Goal: Transaction & Acquisition: Purchase product/service

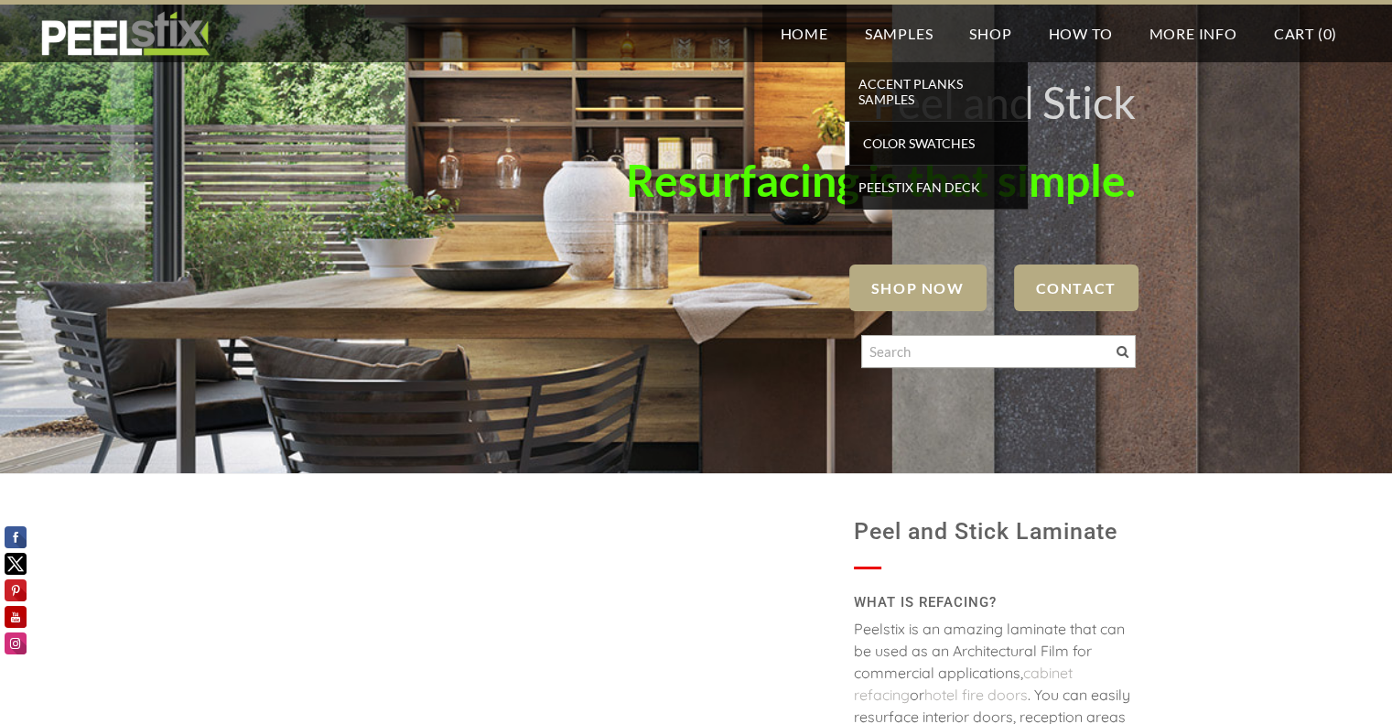
click at [910, 134] on span "Color Swatches" at bounding box center [938, 143] width 169 height 25
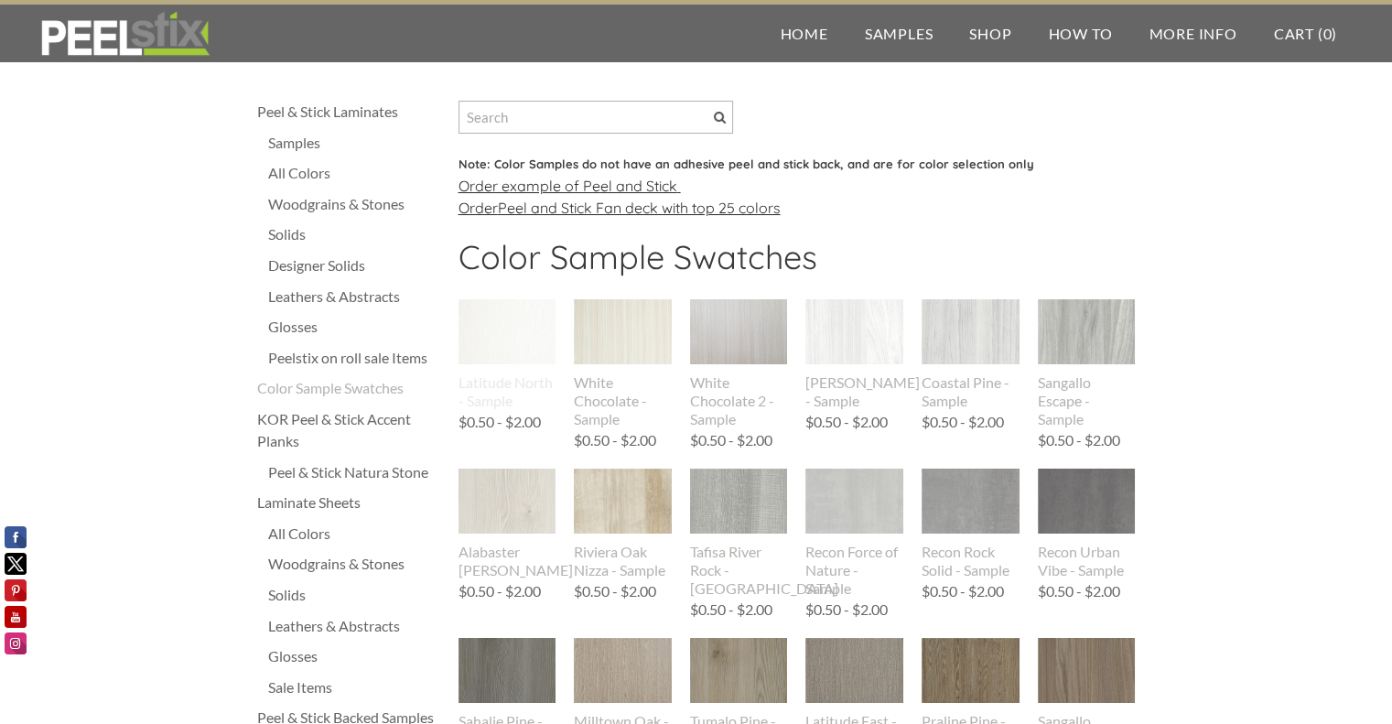
click at [474, 315] on img at bounding box center [507, 331] width 98 height 65
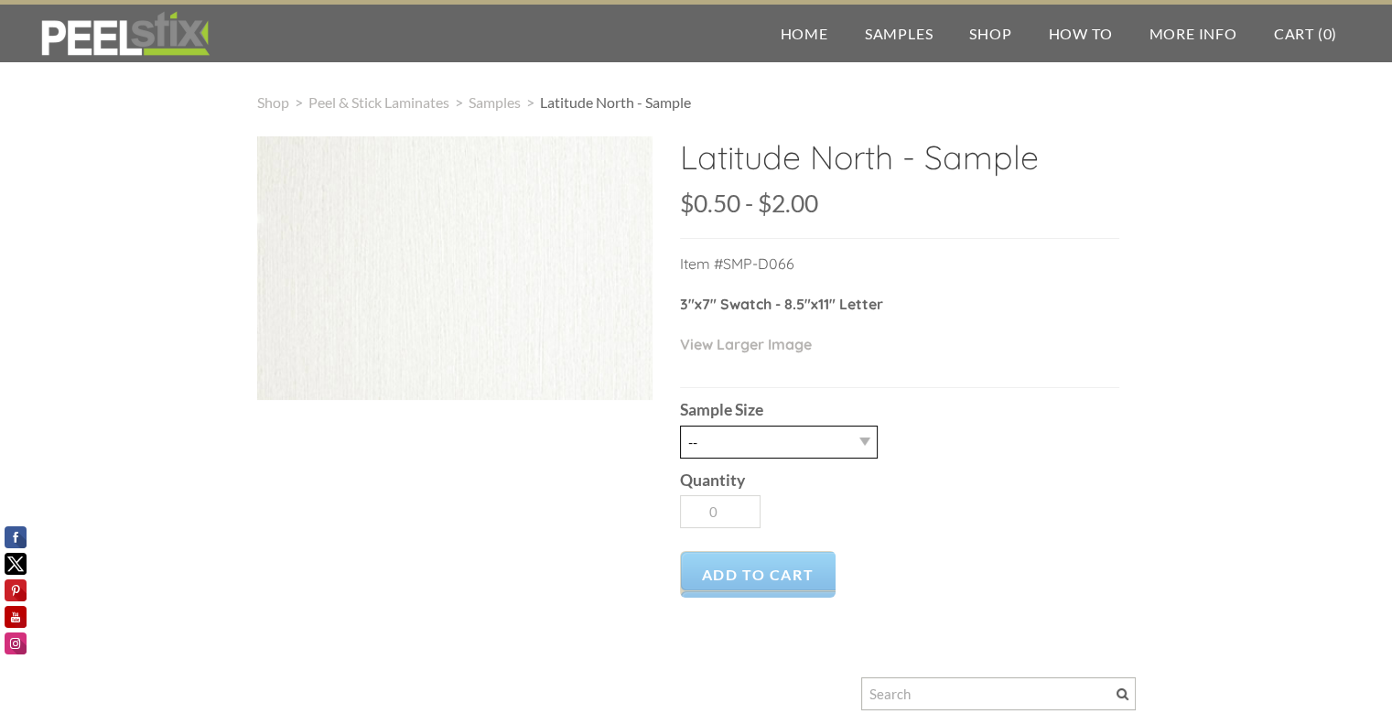
click at [737, 438] on select "-- 2.5" X 7" (No Peel and Stick) Swatch 8.5" X 11" (No Peel and Stick) Letter" at bounding box center [779, 441] width 198 height 33
select select "8.5" X 11" (No Peel and Stick) Letter"
click at [680, 425] on select "-- 2.5" X 7" (No Peel and Stick) Swatch 8.5" X 11" (No Peel and Stick) Letter" at bounding box center [779, 441] width 198 height 33
type input "1"
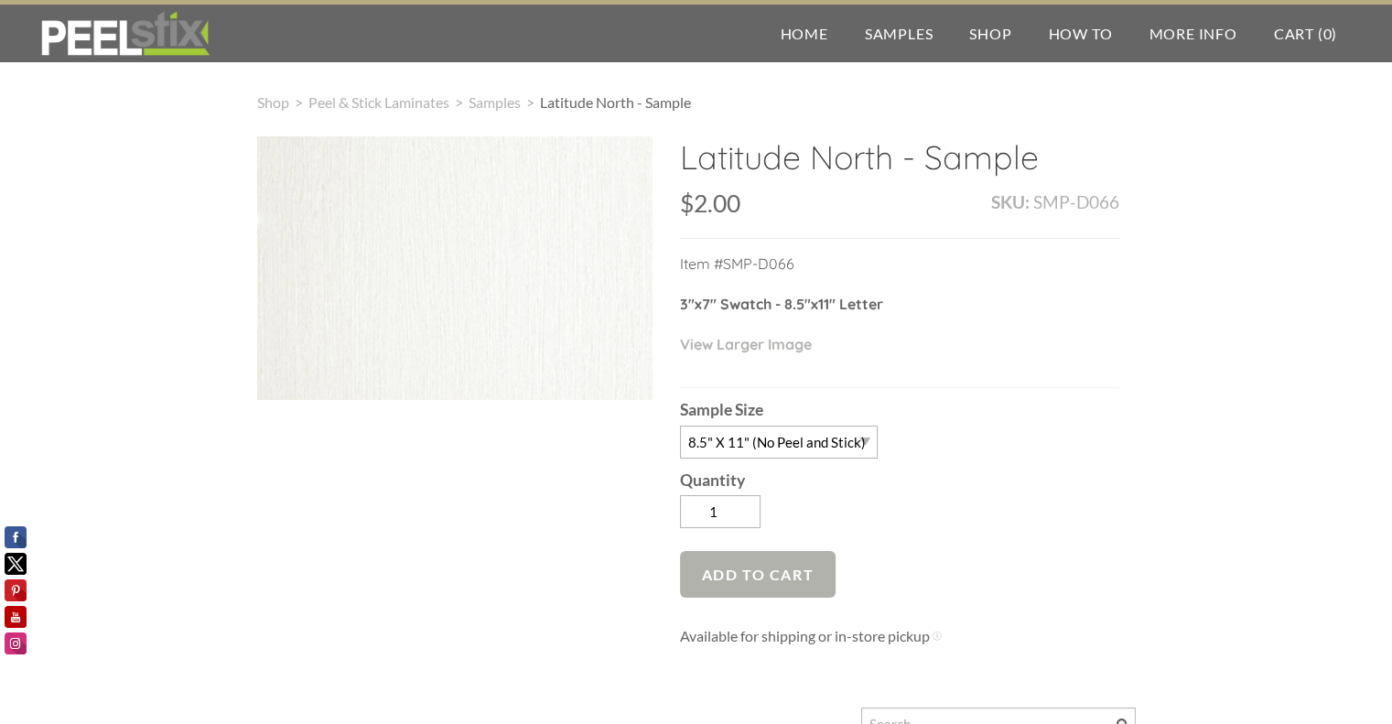
click at [755, 586] on span "Add to Cart" at bounding box center [758, 574] width 156 height 47
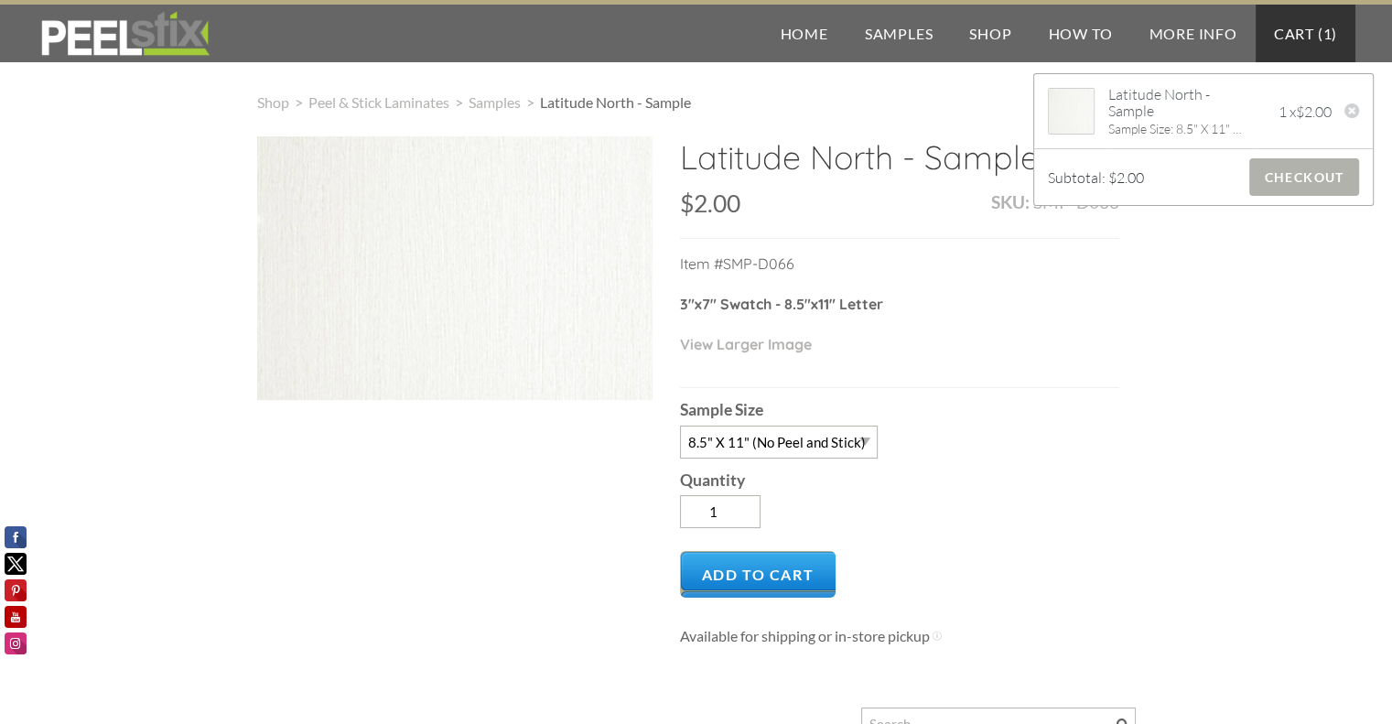
click at [1279, 175] on span "Checkout" at bounding box center [1303, 177] width 109 height 38
